Goal: Information Seeking & Learning: Find contact information

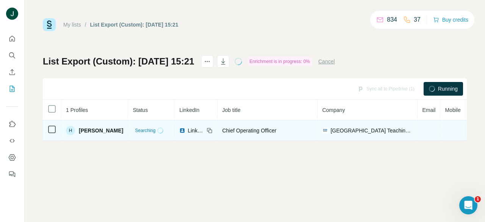
scroll to position [0, 129]
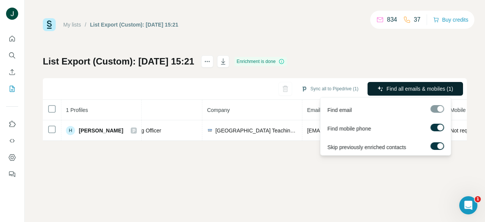
click at [394, 84] on button "Find all emails & mobiles (1)" at bounding box center [414, 89] width 95 height 14
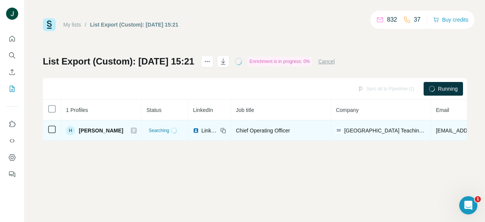
scroll to position [0, 219]
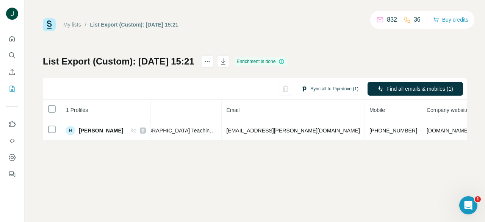
click at [330, 89] on button "Sync all to Pipedrive (1)" at bounding box center [330, 88] width 68 height 11
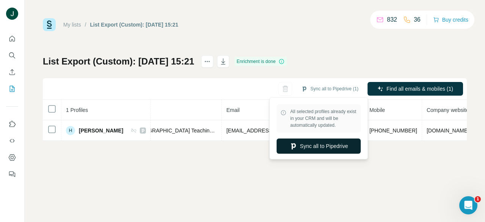
click at [295, 142] on button "Sync all to Pipedrive" at bounding box center [318, 145] width 84 height 15
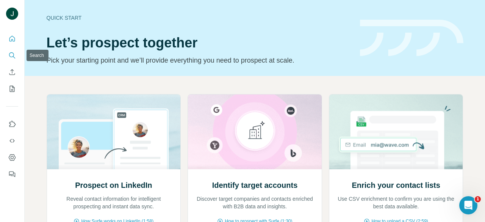
click at [14, 59] on button "Search" at bounding box center [12, 55] width 12 height 14
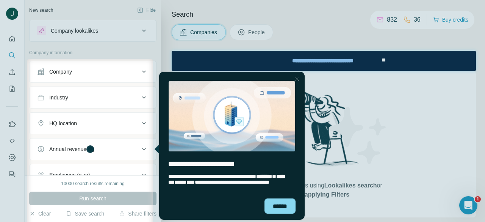
click at [299, 83] on div "Close Step" at bounding box center [296, 79] width 9 height 9
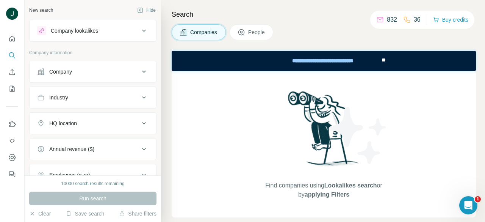
click at [259, 31] on span "People" at bounding box center [256, 32] width 17 height 8
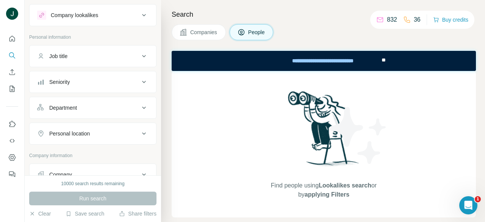
scroll to position [12, 0]
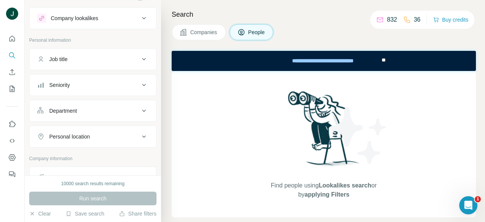
click at [84, 62] on div "Job title" at bounding box center [88, 59] width 102 height 8
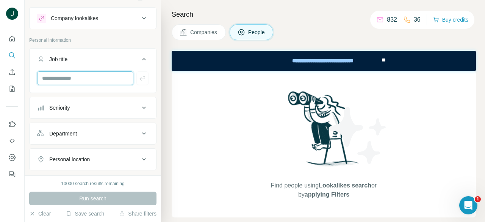
click at [89, 79] on input "text" at bounding box center [85, 78] width 96 height 14
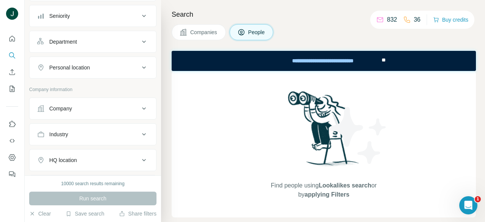
scroll to position [106, 0]
type input "**********"
click at [98, 101] on button "Company" at bounding box center [93, 107] width 127 height 18
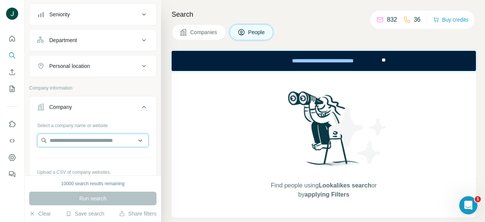
click at [103, 139] on input "text" at bounding box center [92, 140] width 111 height 14
paste input "**********"
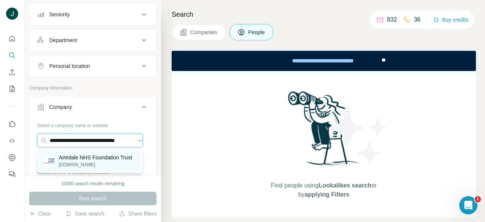
type input "**********"
click at [91, 161] on p "Airedale NHS Foundation Trust" at bounding box center [95, 157] width 73 height 8
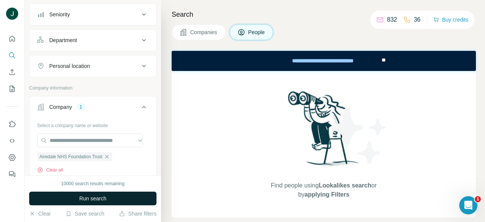
click at [108, 202] on button "Run search" at bounding box center [92, 198] width 127 height 14
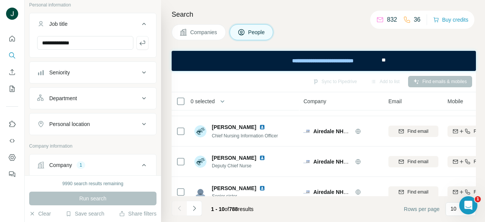
scroll to position [47, 0]
click at [89, 74] on div "Seniority" at bounding box center [88, 73] width 102 height 8
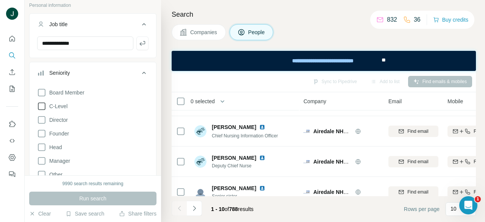
click at [43, 106] on icon at bounding box center [41, 106] width 9 height 9
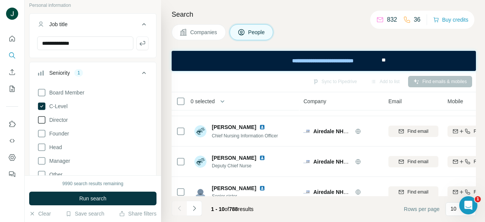
click at [45, 121] on icon at bounding box center [42, 120] width 8 height 8
click at [43, 134] on icon at bounding box center [41, 133] width 9 height 9
click at [41, 135] on icon at bounding box center [42, 134] width 8 height 8
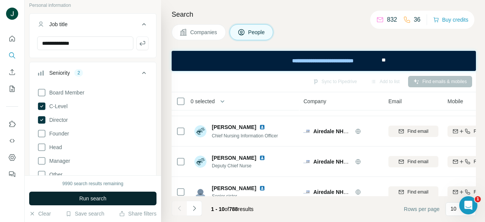
click at [81, 200] on span "Run search" at bounding box center [92, 198] width 27 height 8
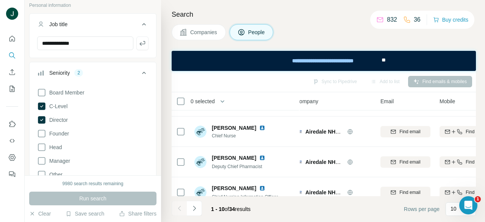
scroll to position [0, 8]
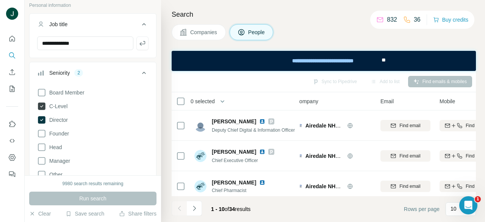
click at [41, 108] on icon at bounding box center [42, 106] width 8 height 8
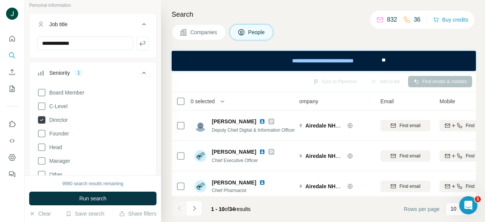
click at [41, 117] on icon at bounding box center [42, 120] width 8 height 8
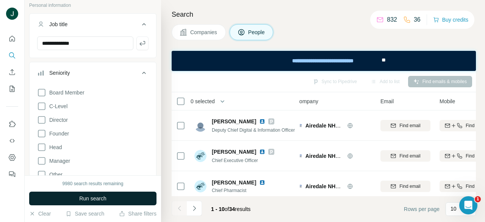
click at [113, 200] on button "Run search" at bounding box center [92, 198] width 127 height 14
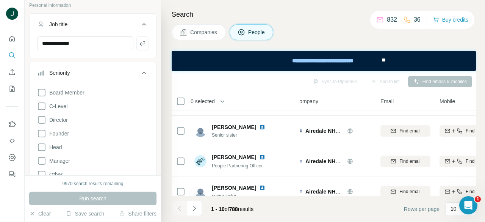
scroll to position [218, 8]
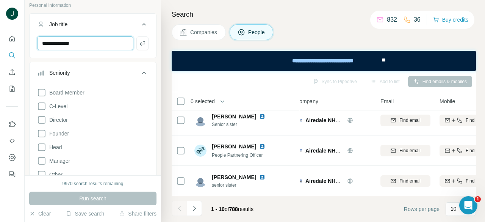
drag, startPoint x: 103, startPoint y: 47, endPoint x: 0, endPoint y: 47, distance: 102.6
click at [0, 47] on div "**********" at bounding box center [242, 111] width 485 height 222
type input "**********"
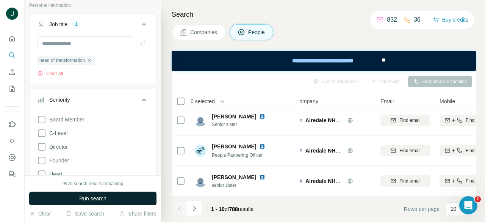
click at [98, 195] on span "Run search" at bounding box center [92, 198] width 27 height 8
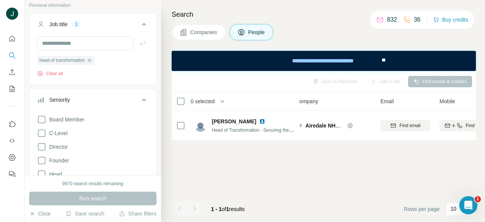
scroll to position [0, 8]
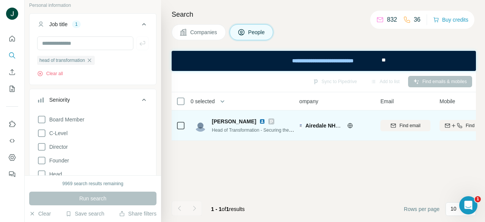
click at [225, 122] on span "Rebecca W." at bounding box center [234, 121] width 44 height 8
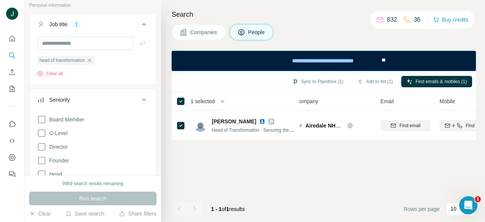
click at [424, 75] on div "Sync to Pipedrive (1) Add to list (1) Find emails & mobiles (1)" at bounding box center [323, 81] width 297 height 13
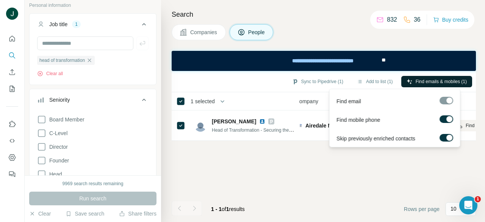
click at [424, 77] on button "Find emails & mobiles (1)" at bounding box center [436, 81] width 71 height 11
click at [416, 79] on span "Find emails & mobiles (1)" at bounding box center [441, 81] width 51 height 7
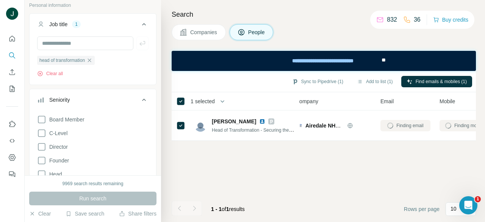
click at [396, 188] on div "Sync to Pipedrive (1) Add to list (1) Find emails & mobiles (1) 1 selected Peop…" at bounding box center [324, 146] width 304 height 151
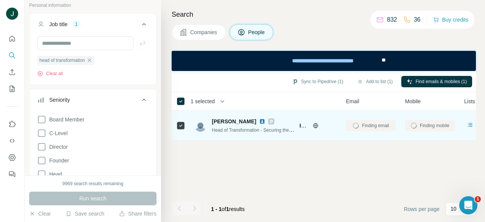
scroll to position [0, 41]
drag, startPoint x: 400, startPoint y: 119, endPoint x: 409, endPoint y: 119, distance: 9.1
click at [409, 119] on table "1 selected People Company Email Mobile Lists Personal location Seniority Depart…" at bounding box center [460, 116] width 658 height 48
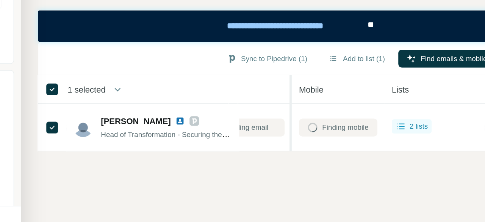
scroll to position [0, 116]
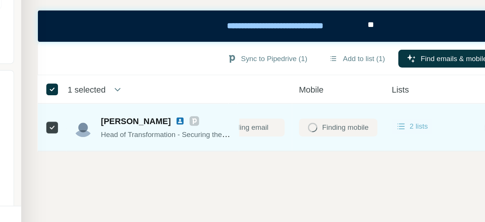
click at [409, 124] on span "2 lists" at bounding box center [414, 124] width 12 height 7
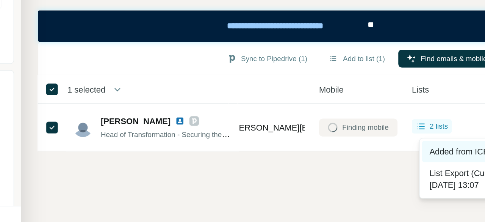
scroll to position [0, 83]
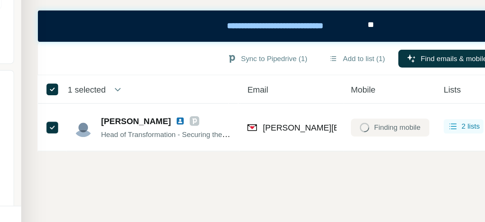
click at [389, 152] on div "Sync to Pipedrive (1) Add to list (1) Find emails & mobiles (1) 1 selected Peop…" at bounding box center [324, 146] width 304 height 151
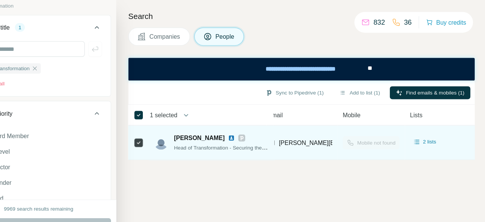
scroll to position [0, 95]
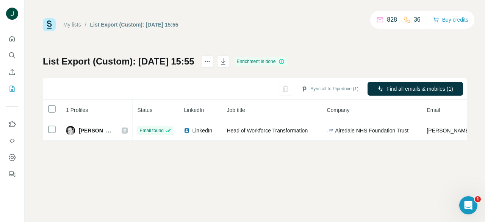
click at [395, 78] on div "List Export (Custom): 06/10/2025 15:55 Enrichment is done Sync all to Pipedrive…" at bounding box center [255, 97] width 424 height 85
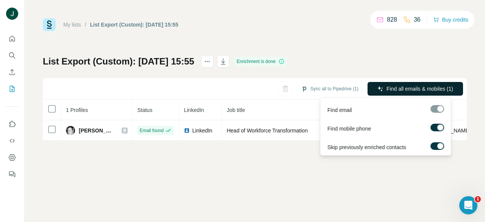
click at [397, 85] on span "Find all emails & mobiles (1)" at bounding box center [419, 89] width 67 height 8
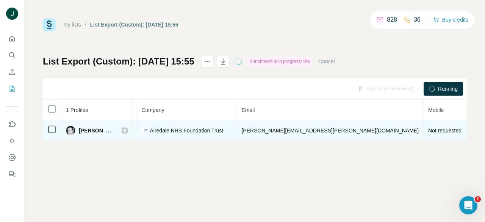
scroll to position [0, 187]
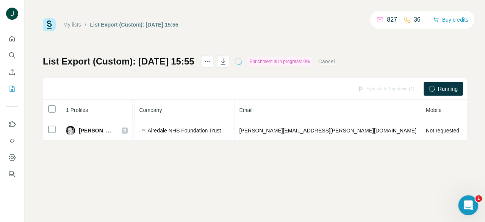
click at [462, 201] on div "Open Intercom Messenger" at bounding box center [467, 203] width 25 height 25
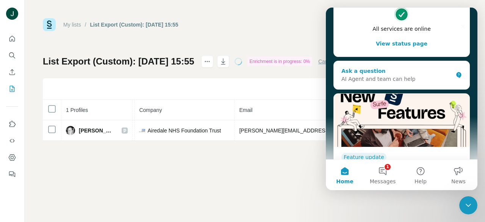
scroll to position [0, 0]
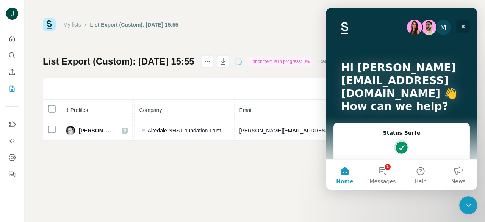
click at [461, 25] on icon "Close" at bounding box center [463, 26] width 6 height 6
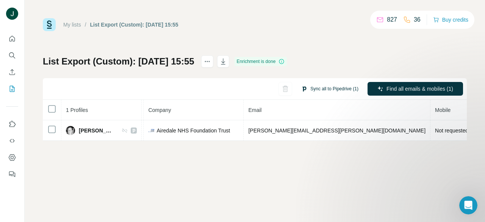
click at [312, 88] on button "Sync all to Pipedrive (1)" at bounding box center [330, 88] width 68 height 11
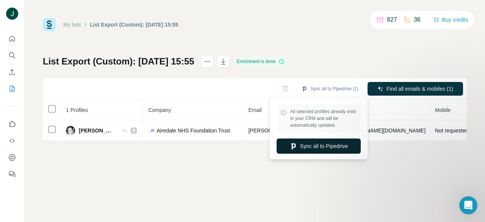
click at [293, 147] on icon "button" at bounding box center [293, 146] width 5 height 6
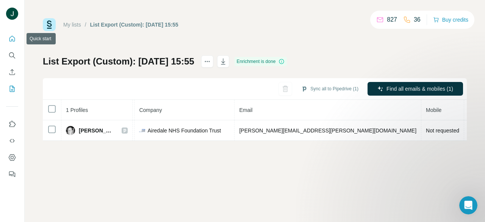
click at [18, 40] on button "Quick start" at bounding box center [12, 39] width 12 height 14
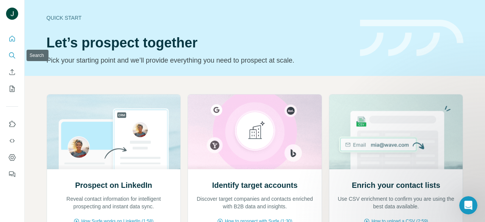
click at [9, 56] on icon "Search" at bounding box center [11, 54] width 5 height 5
